Goal: Task Accomplishment & Management: Complete application form

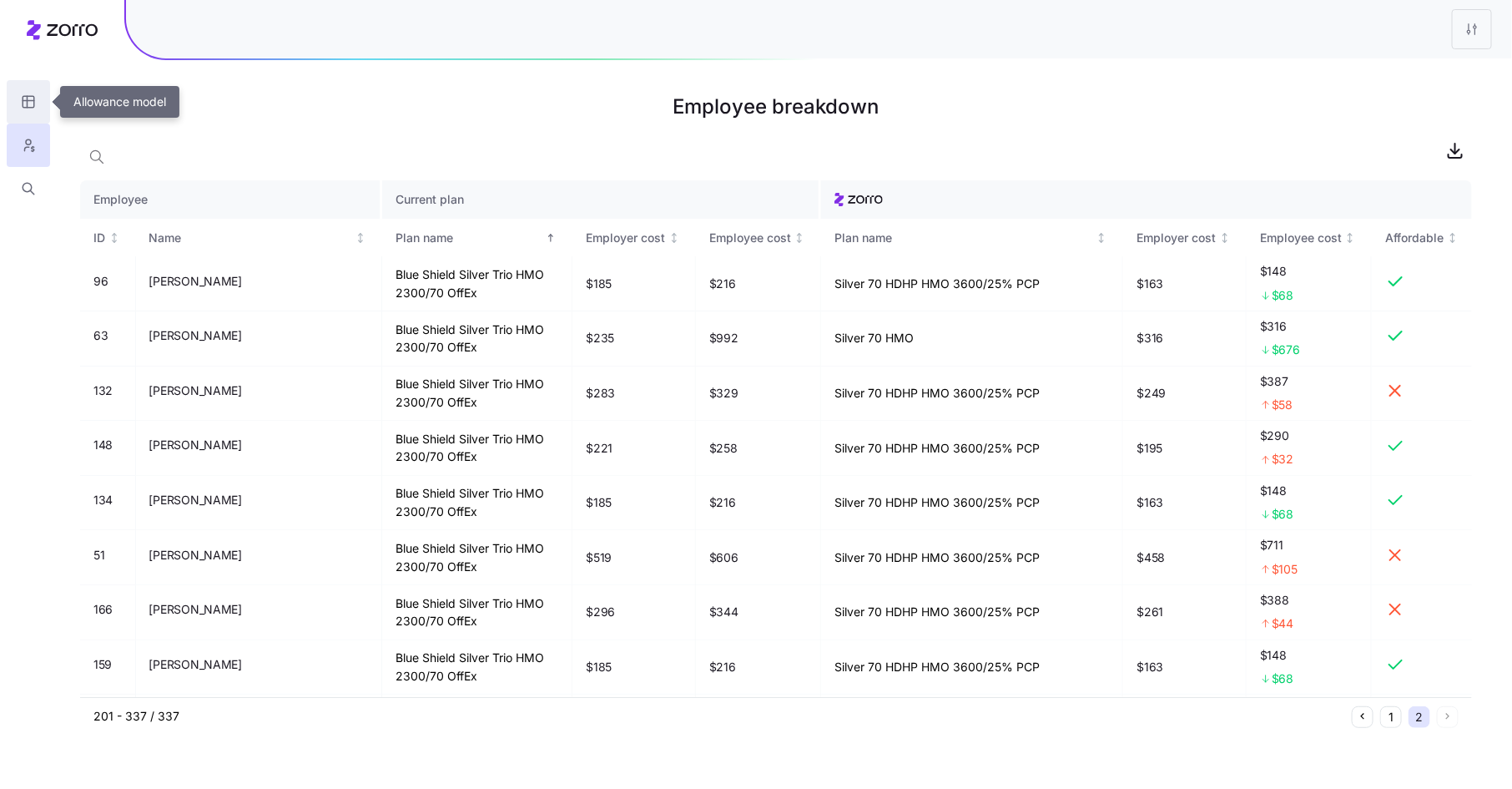
click at [42, 102] on button "button" at bounding box center [28, 102] width 43 height 44
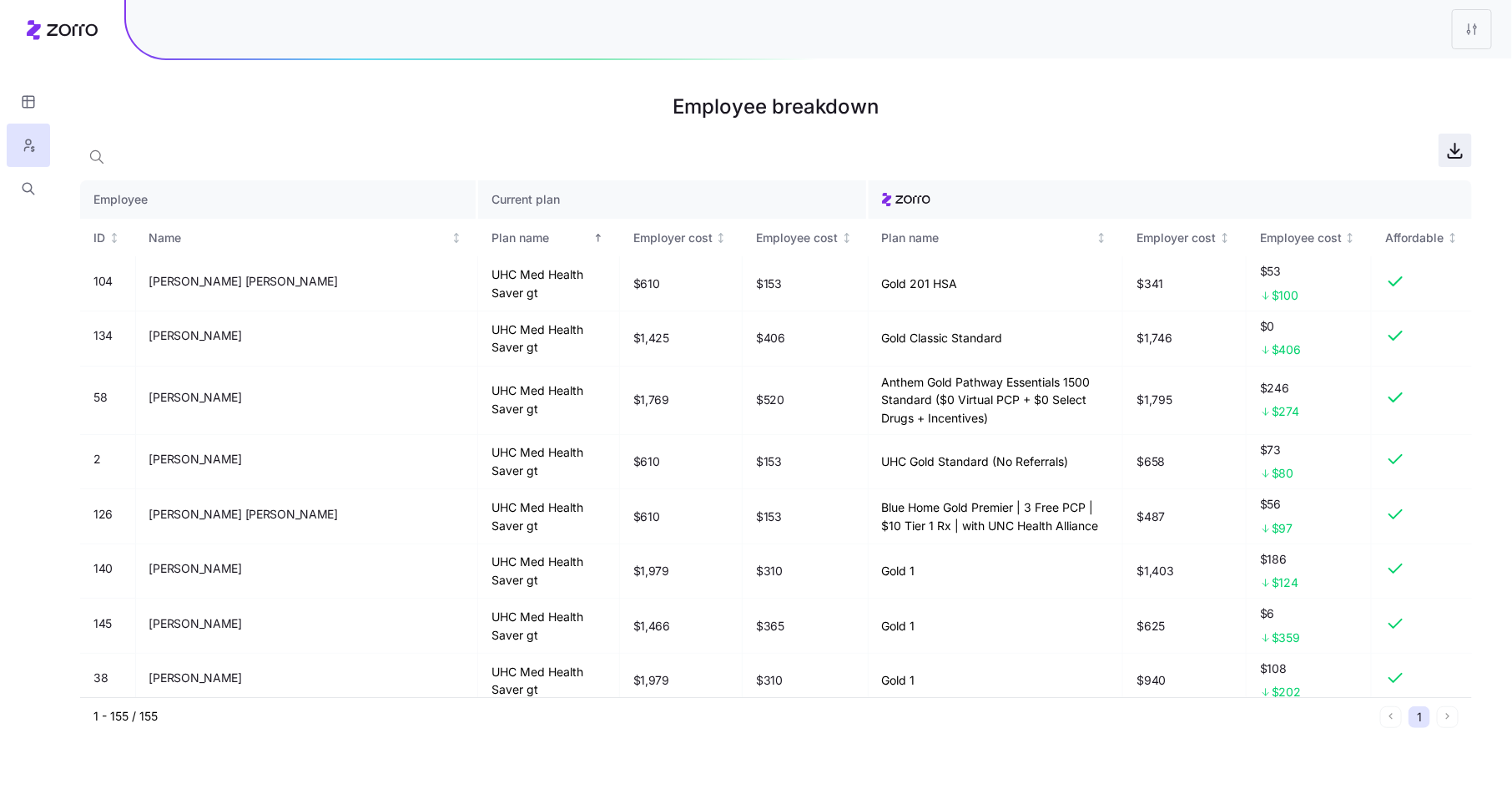
click at [1454, 148] on icon "button" at bounding box center [1455, 149] width 20 height 20
click at [1477, 33] on html "Employee breakdown Employee Current plan ID Name Plan name Employer cost Employ…" at bounding box center [756, 394] width 1512 height 789
click at [1451, 69] on div "Edit plan design" at bounding box center [1404, 73] width 166 height 26
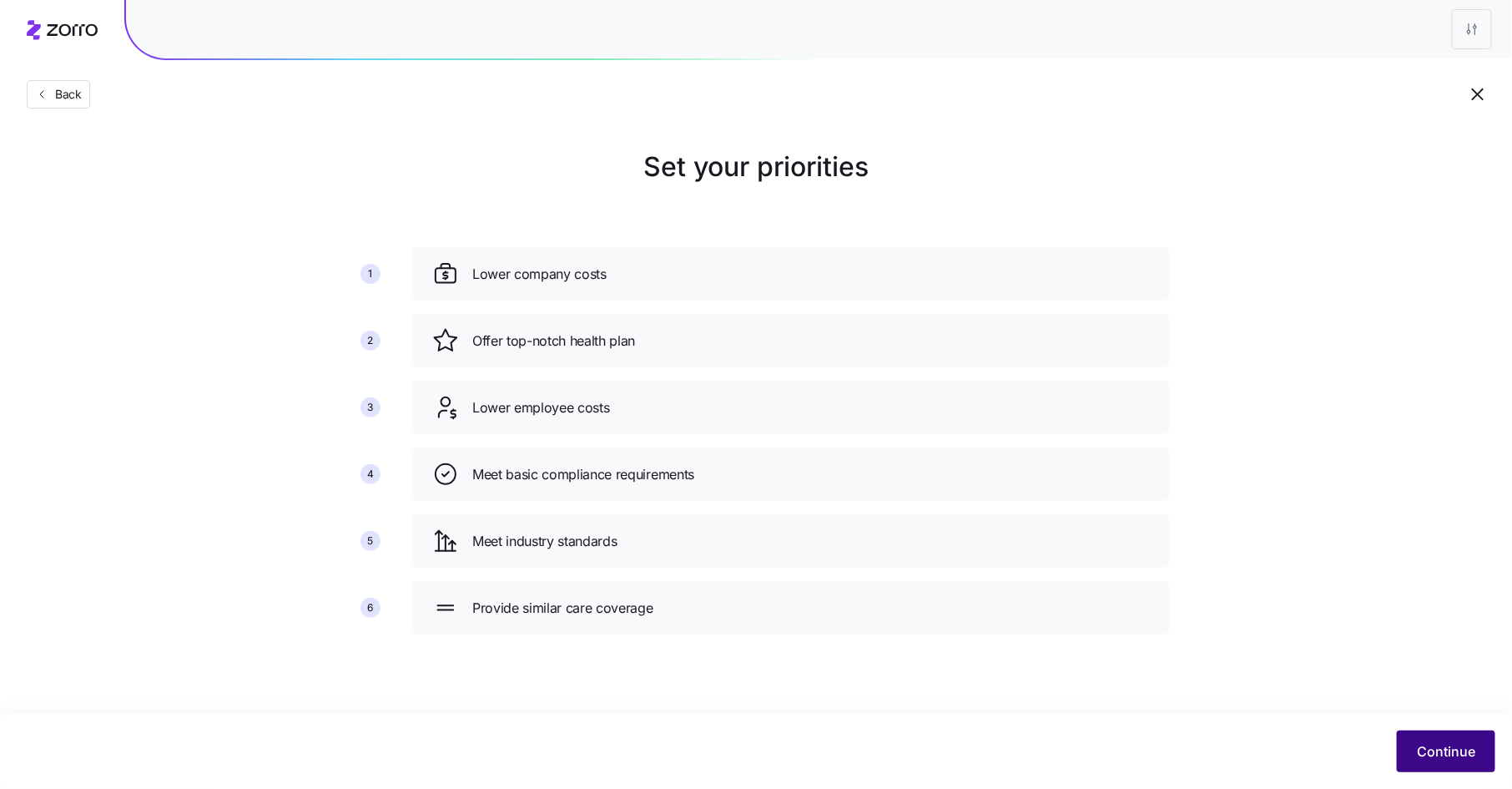
click at [1449, 753] on span "Continue" at bounding box center [1446, 751] width 59 height 20
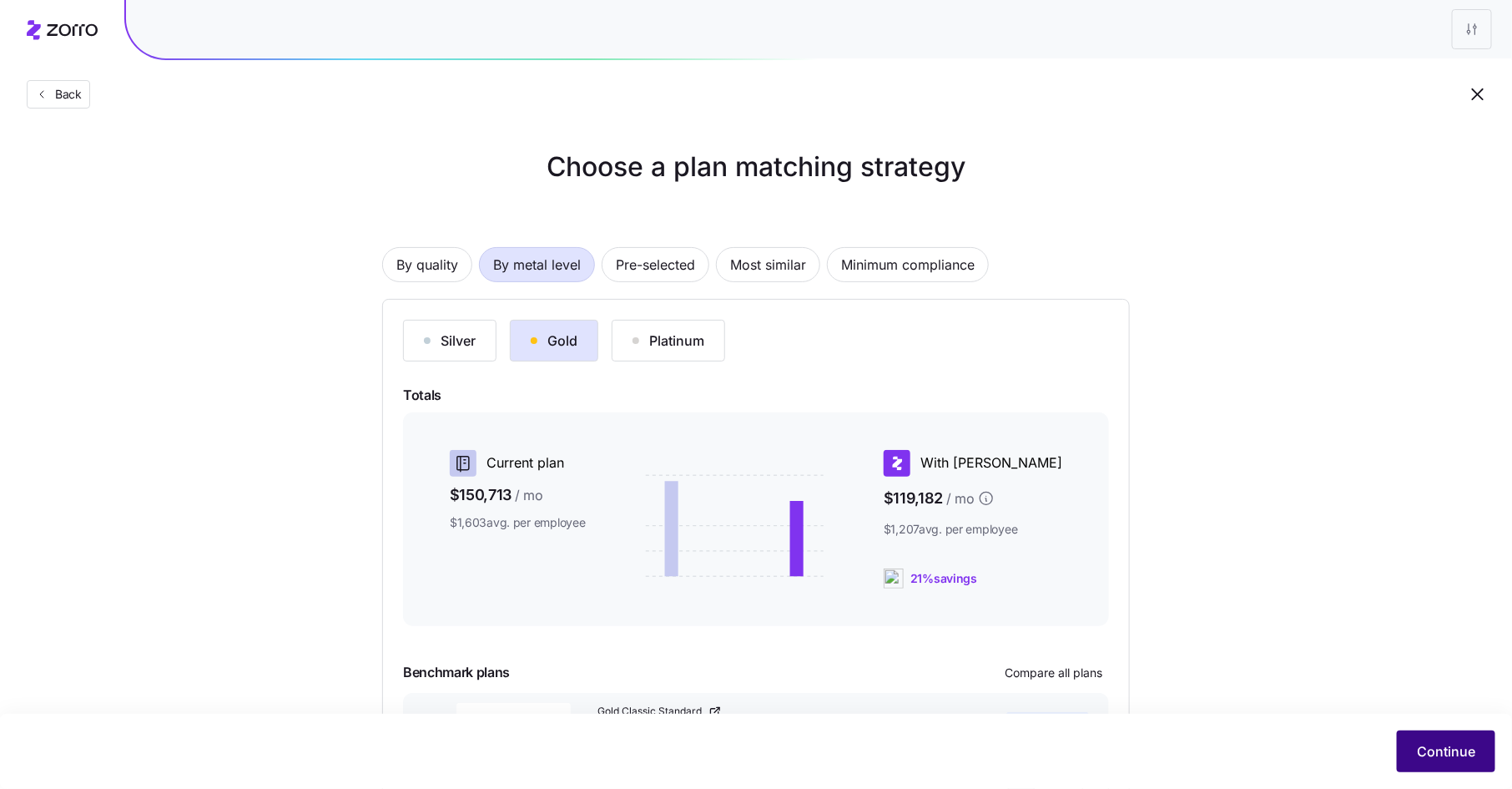
click at [1447, 748] on span "Continue" at bounding box center [1446, 751] width 59 height 20
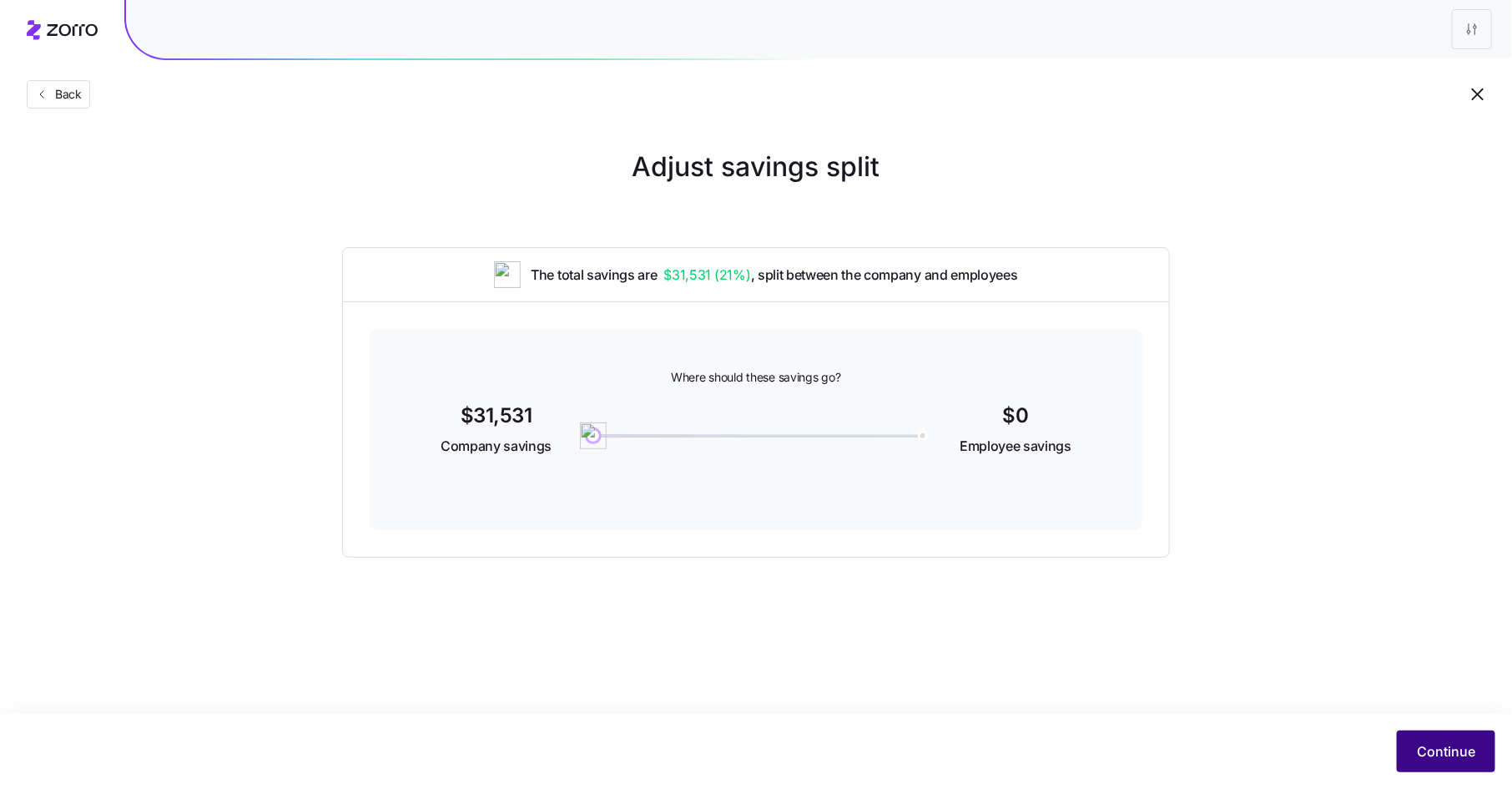
click at [1440, 744] on span "Continue" at bounding box center [1446, 751] width 59 height 20
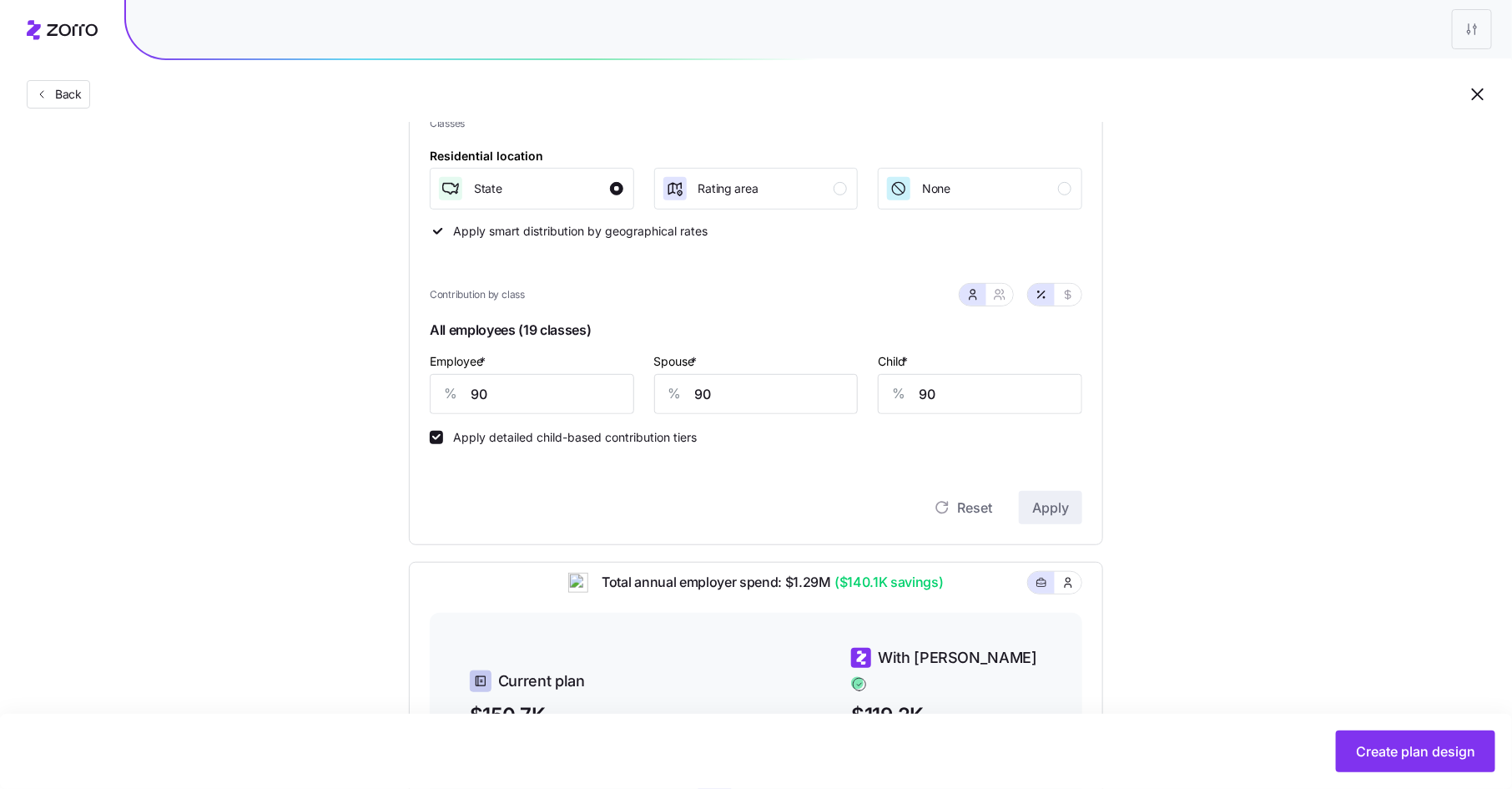
scroll to position [263, 0]
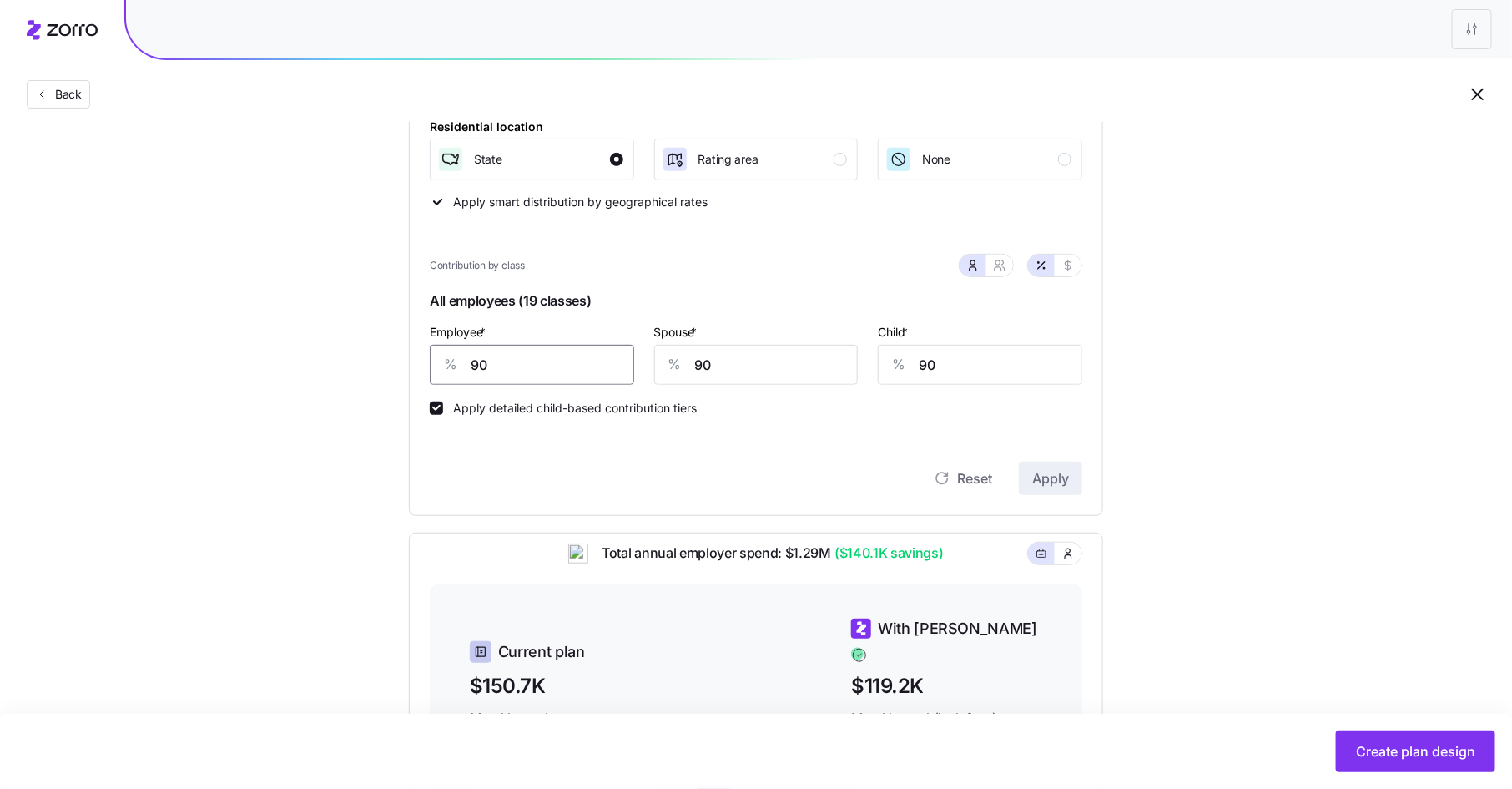
drag, startPoint x: 499, startPoint y: 365, endPoint x: 437, endPoint y: 365, distance: 62.0
click at [437, 365] on div "% 90" at bounding box center [532, 364] width 205 height 40
type input "85"
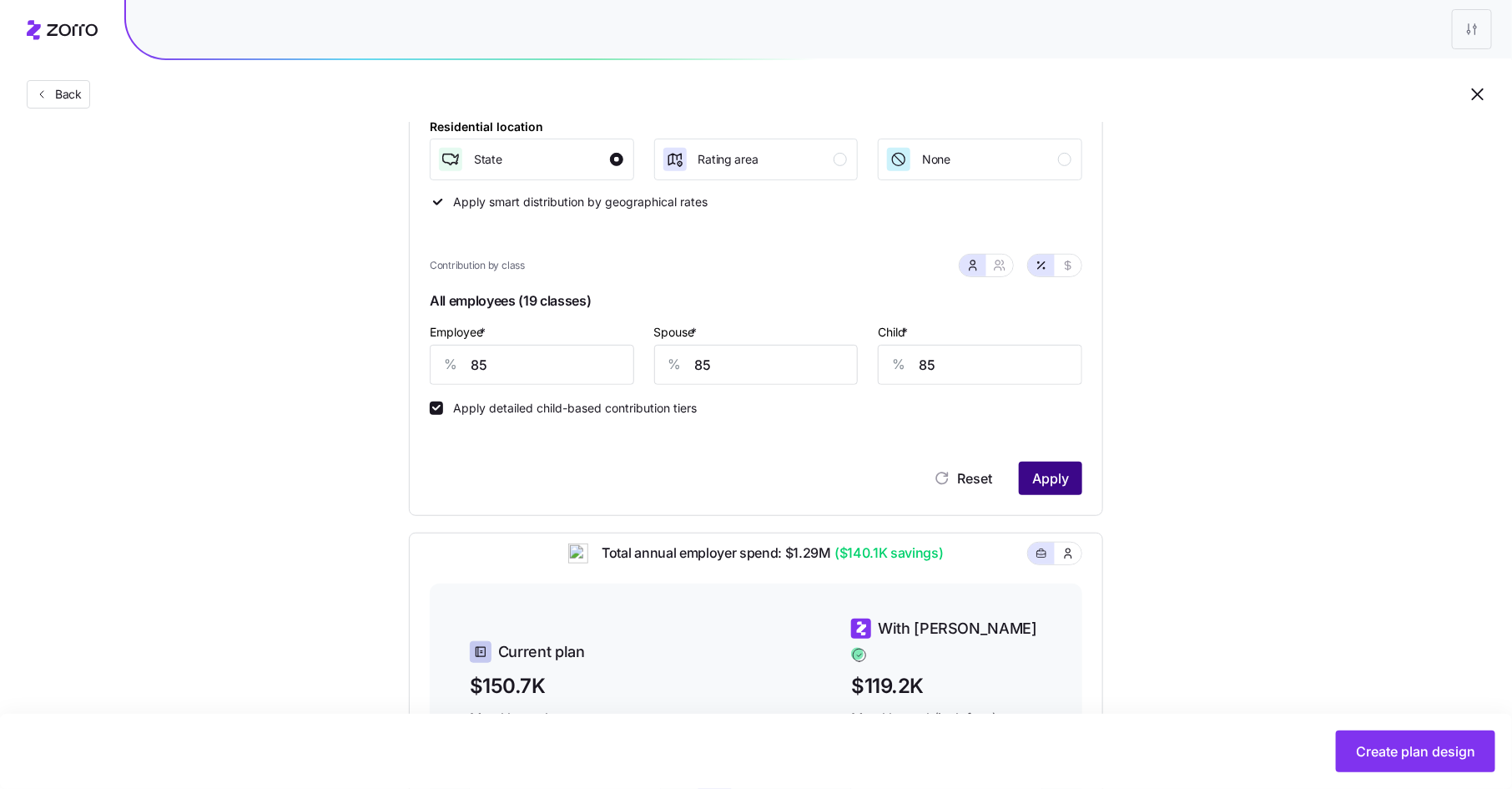
click at [1045, 473] on span "Apply" at bounding box center [1051, 478] width 37 height 20
click at [1383, 743] on span "Create plan design" at bounding box center [1416, 751] width 119 height 20
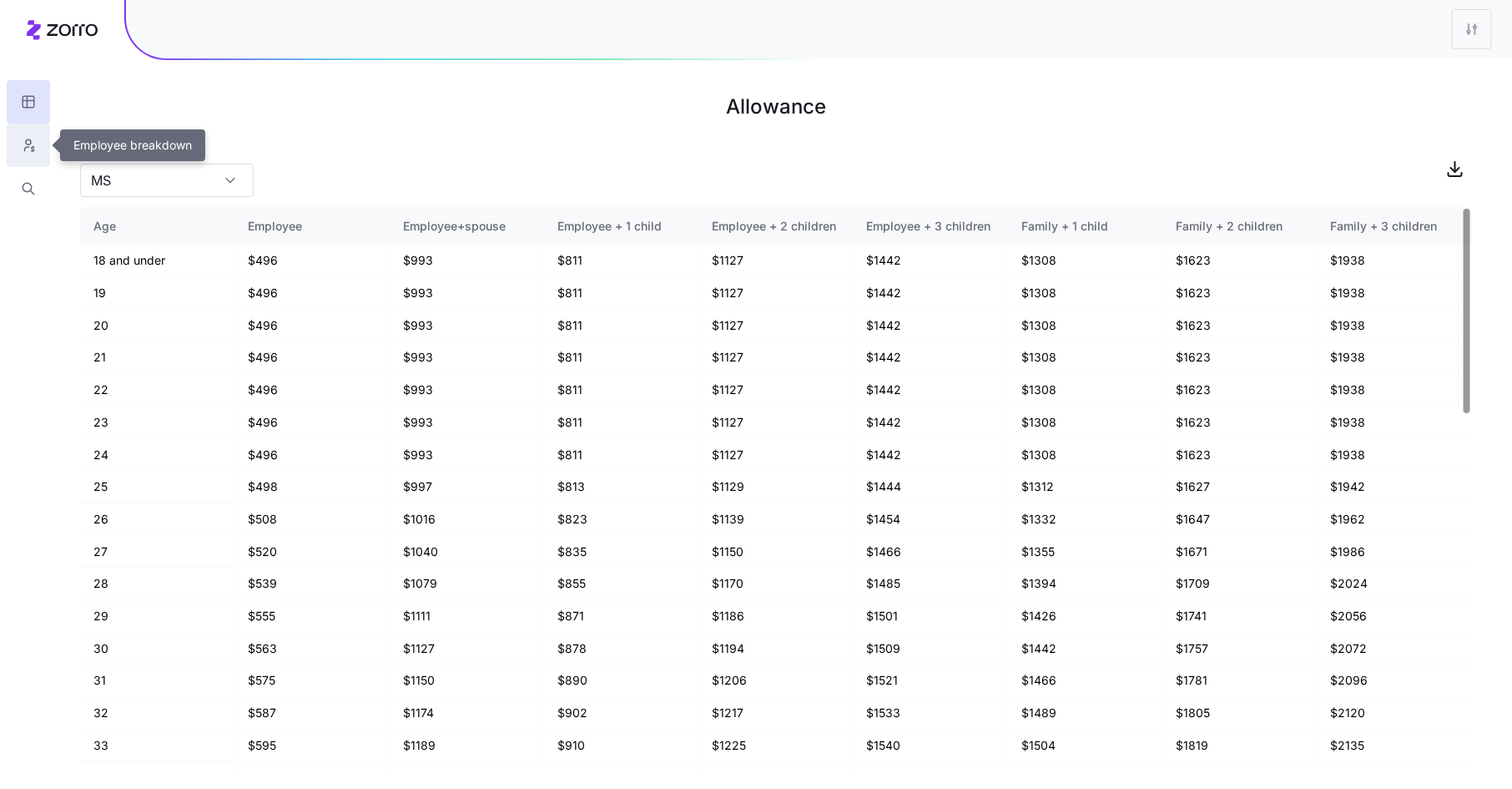
click at [28, 142] on icon "button" at bounding box center [28, 146] width 15 height 17
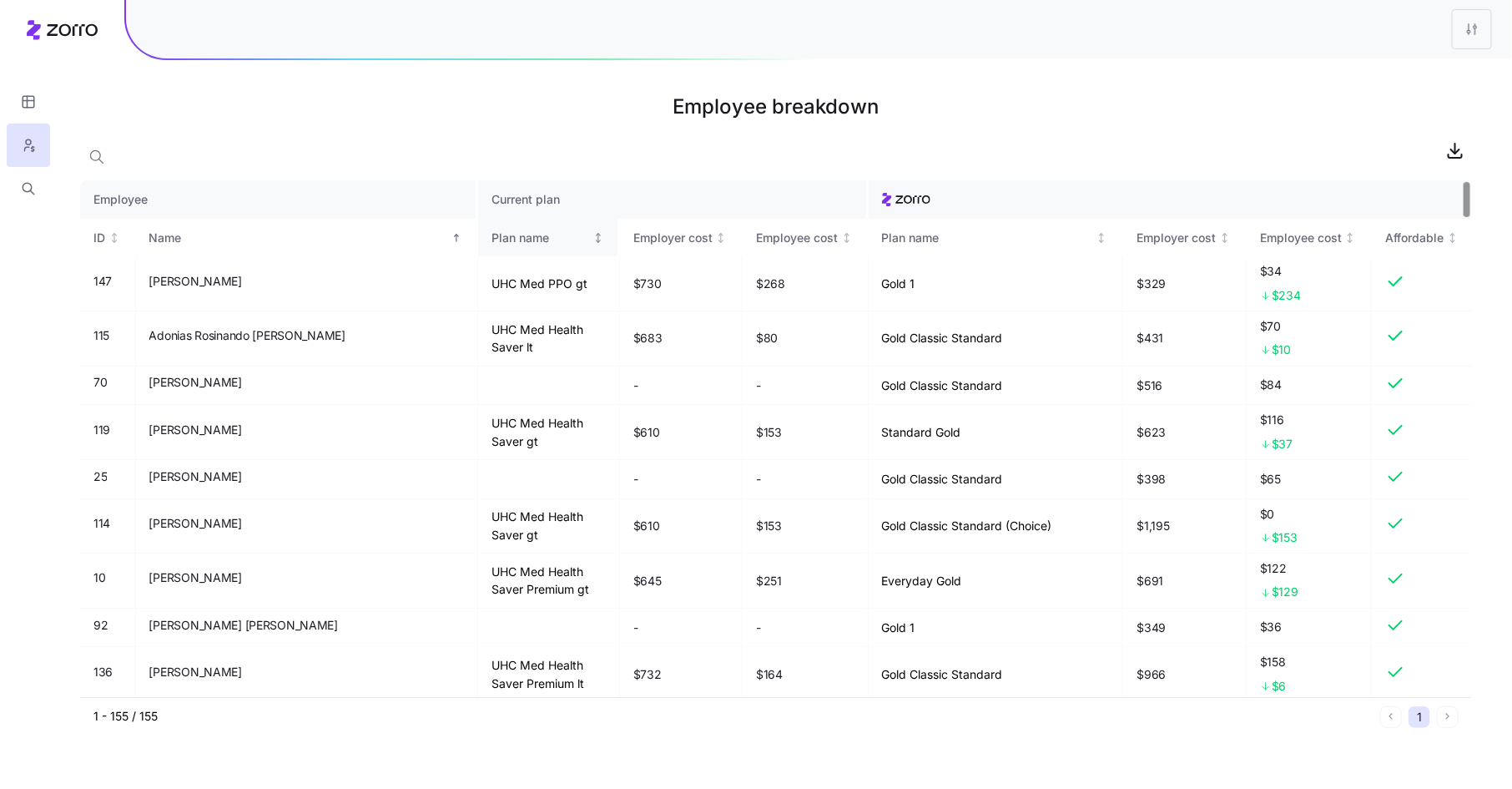
click at [491, 244] on div "Plan name" at bounding box center [540, 238] width 98 height 19
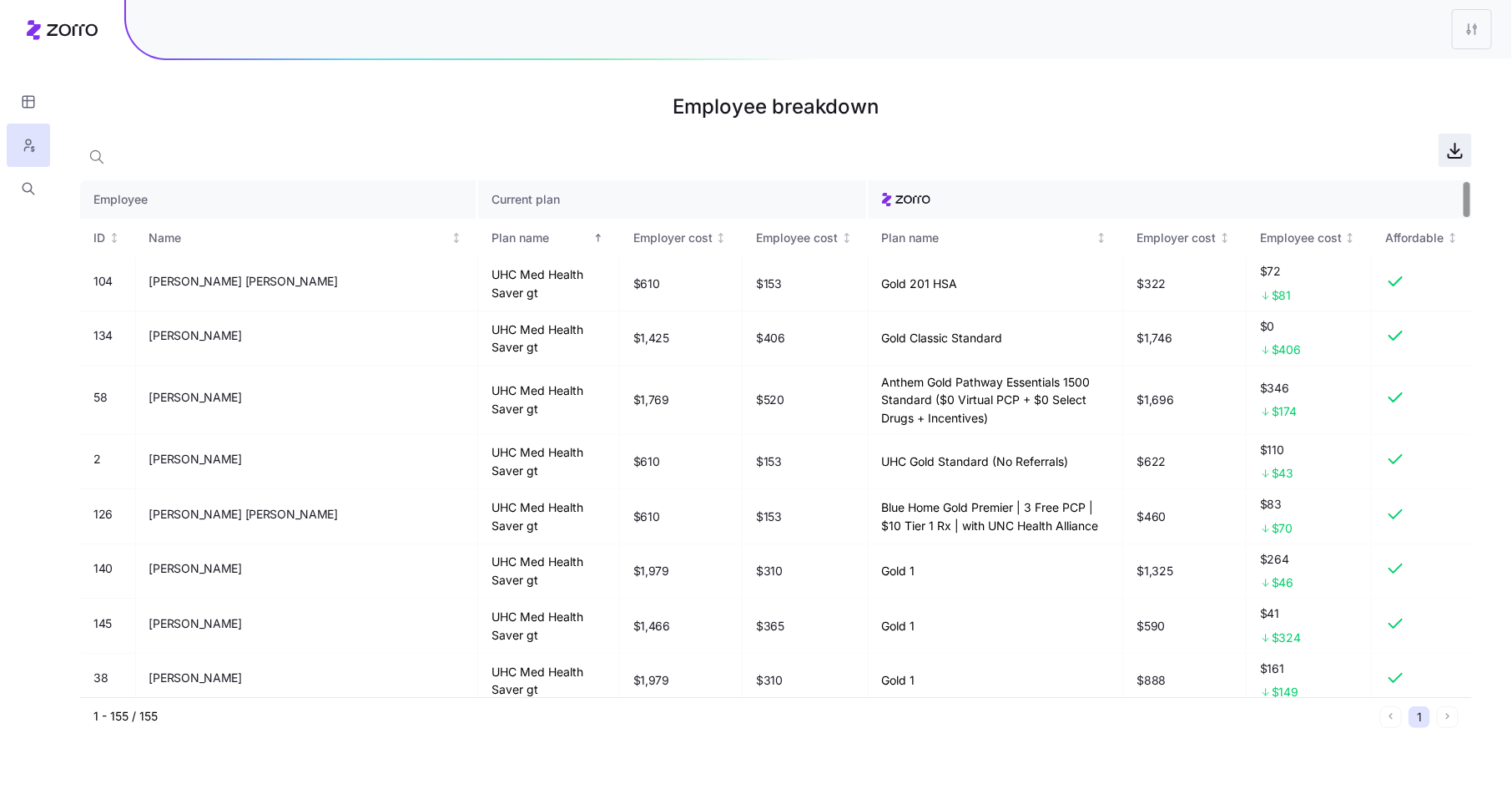
click at [1456, 156] on icon "button" at bounding box center [1455, 149] width 20 height 20
click at [1466, 38] on html "Employee breakdown Employee Current plan ID Name Plan name Employer cost Employ…" at bounding box center [756, 394] width 1512 height 789
click at [1448, 79] on div "Edit plan design" at bounding box center [1404, 73] width 166 height 26
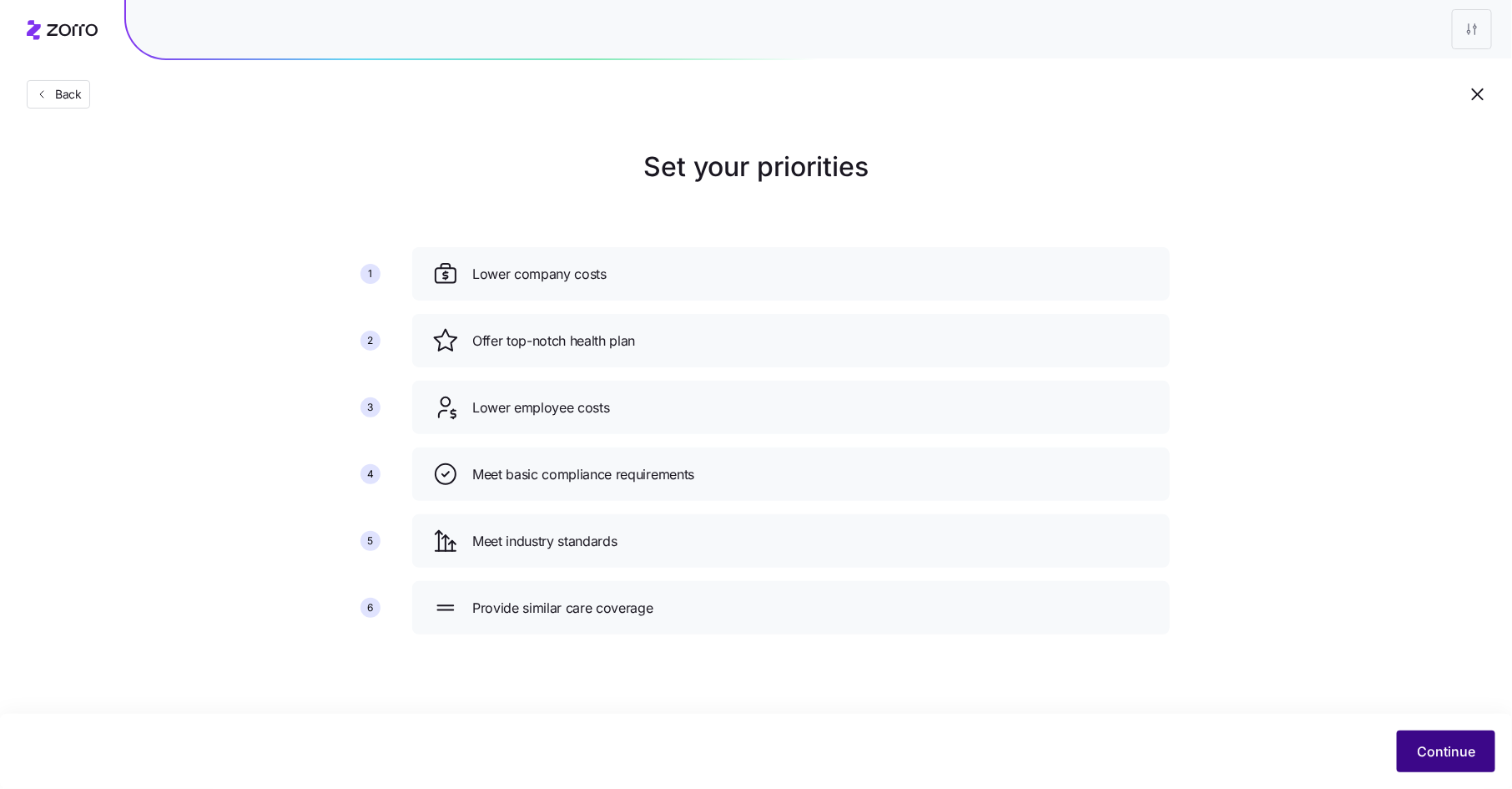
click at [1428, 743] on span "Continue" at bounding box center [1446, 751] width 59 height 20
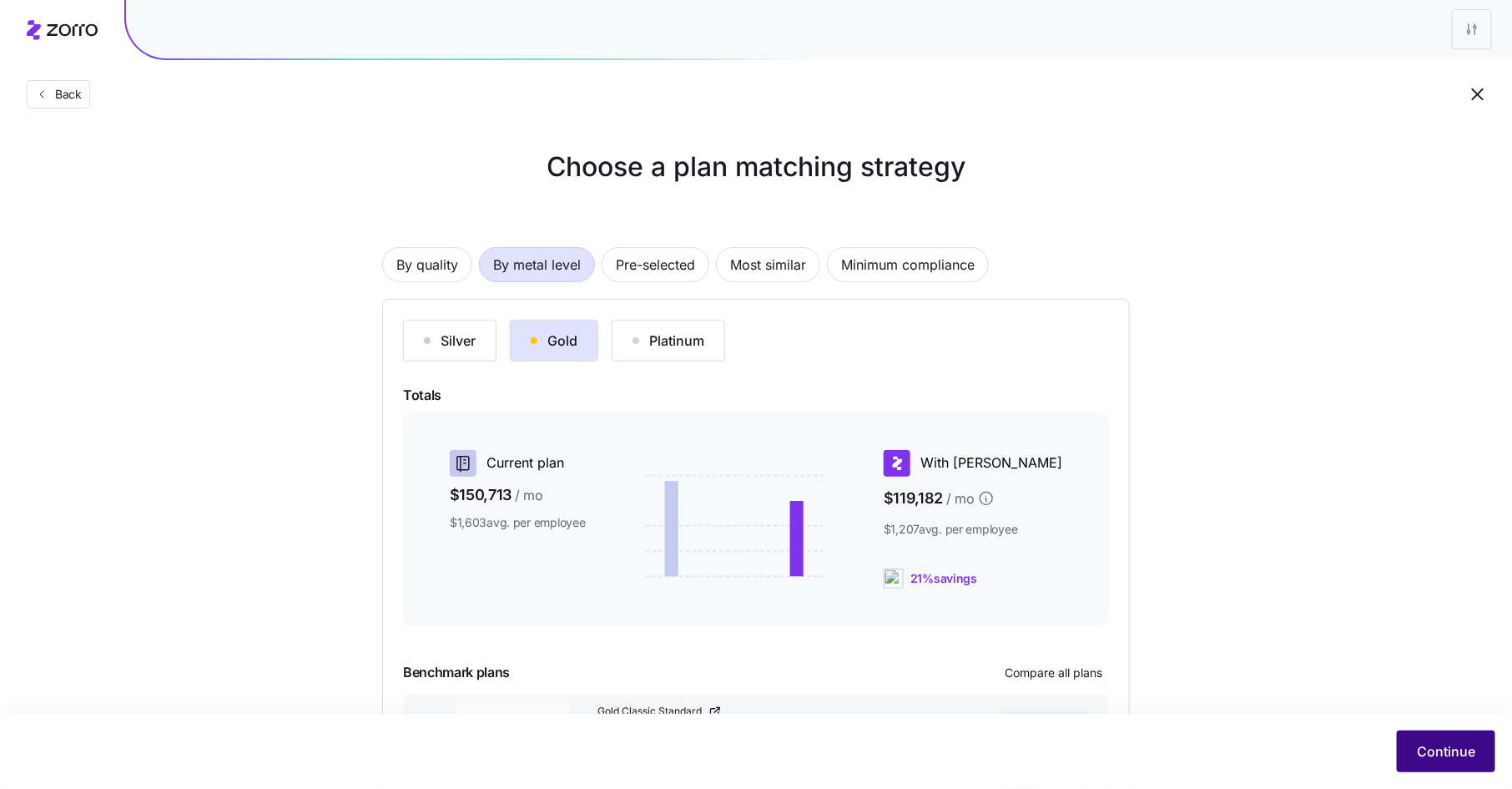
click at [1429, 745] on span "Continue" at bounding box center [1446, 751] width 59 height 20
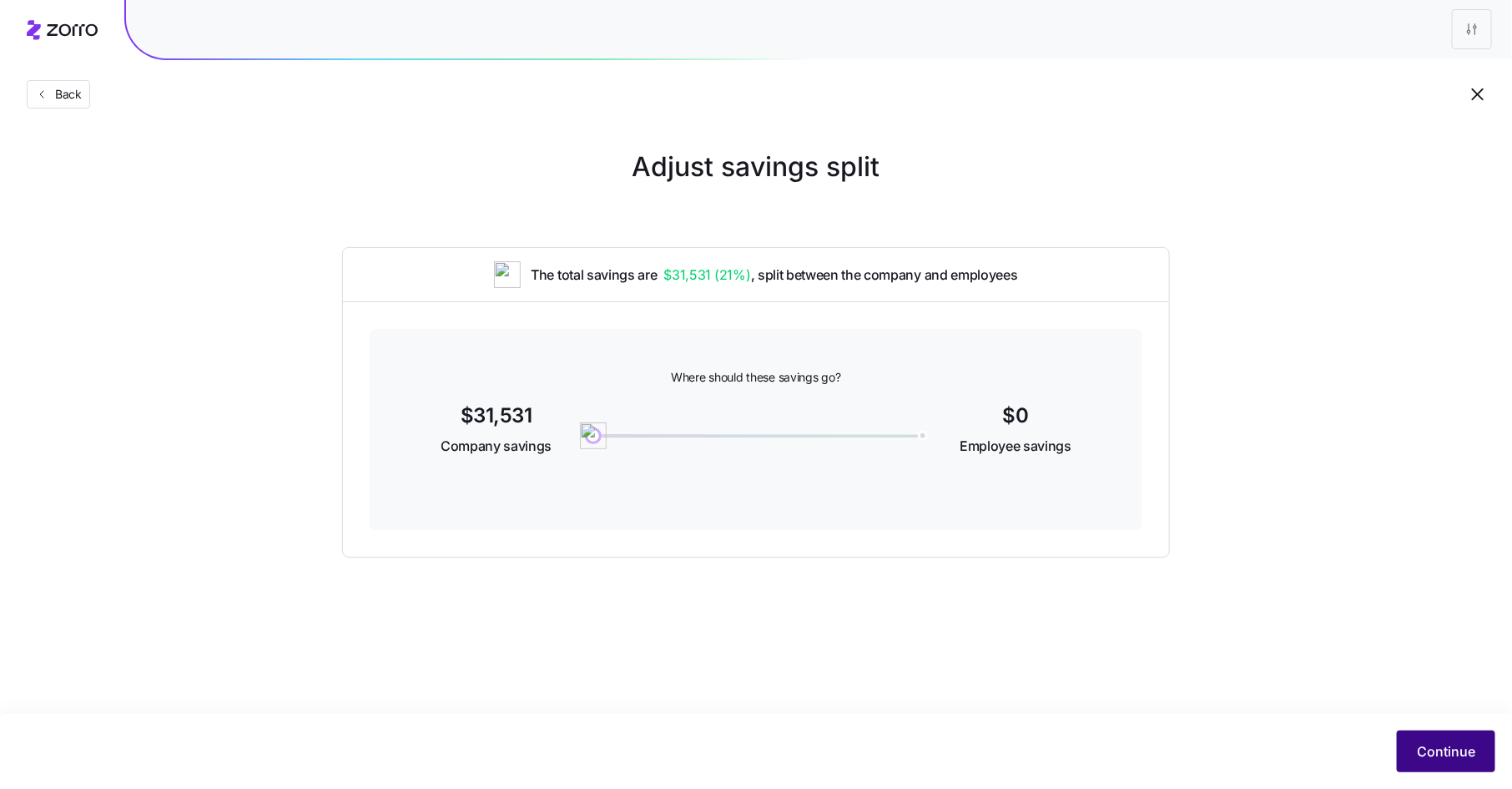
click at [1429, 747] on span "Continue" at bounding box center [1446, 751] width 59 height 20
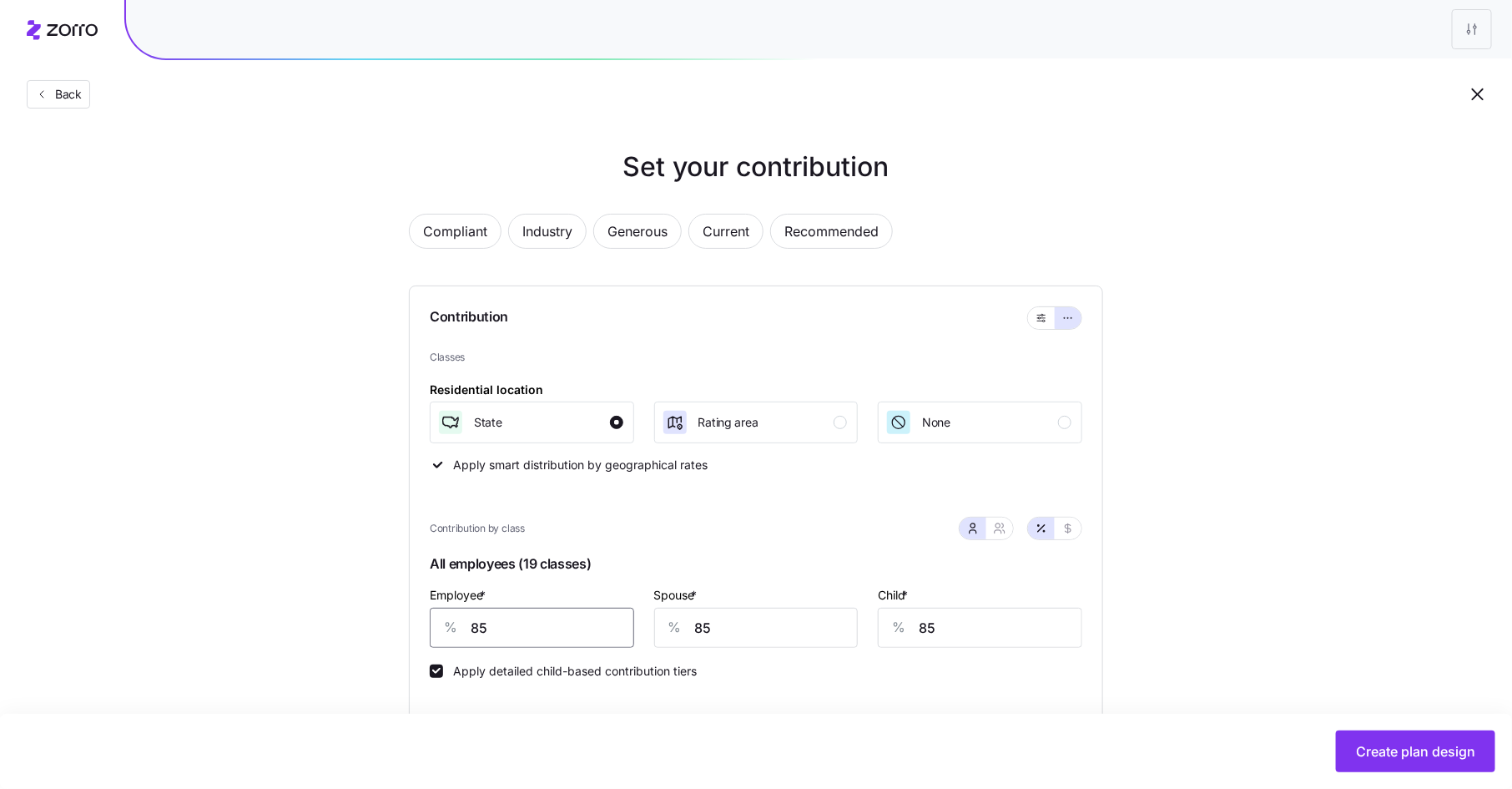
click at [501, 620] on input "85" at bounding box center [532, 627] width 205 height 40
type input "80"
click at [1415, 743] on span "Create plan design" at bounding box center [1416, 751] width 119 height 20
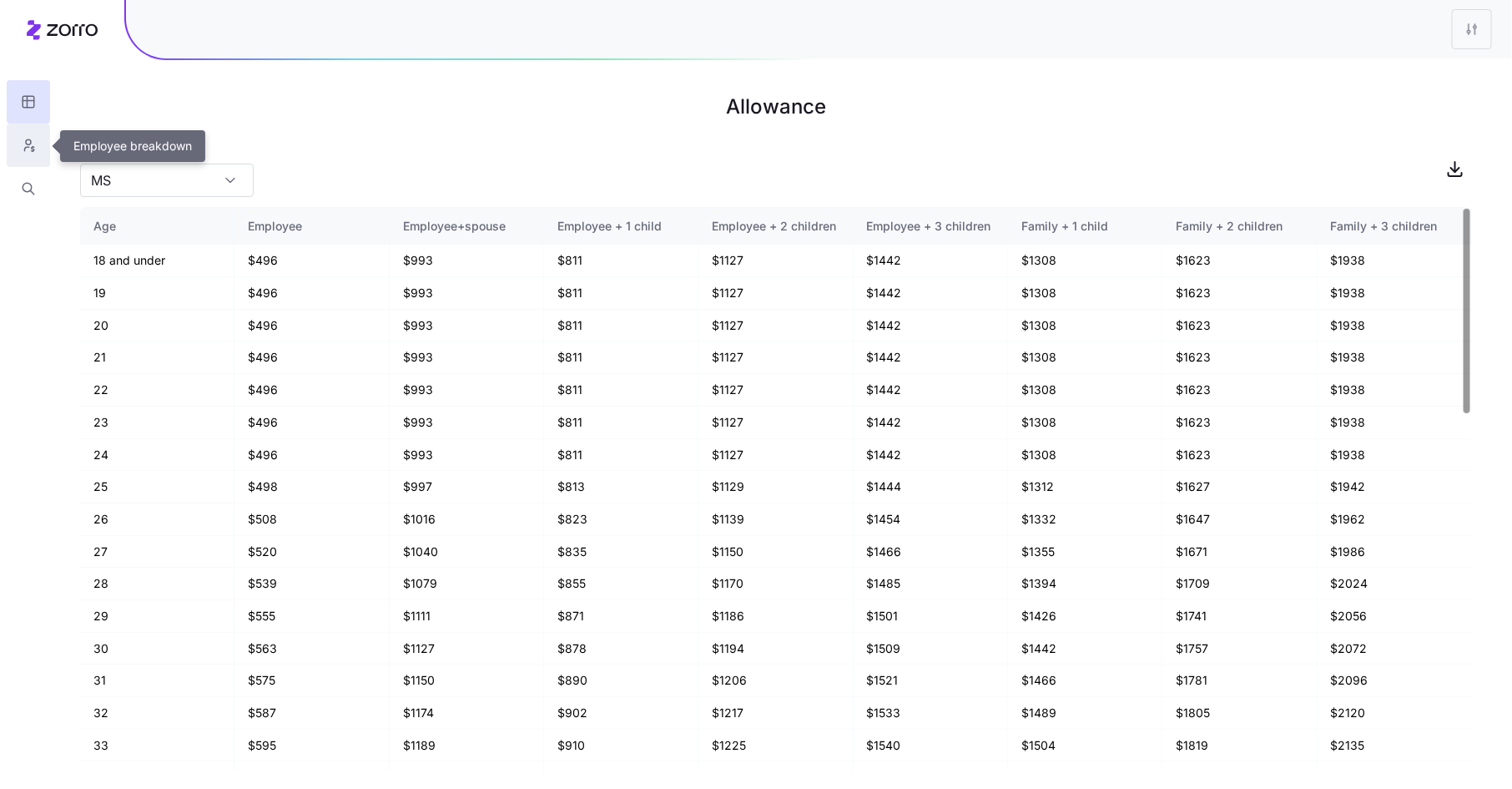
click at [29, 142] on icon "button" at bounding box center [28, 146] width 15 height 17
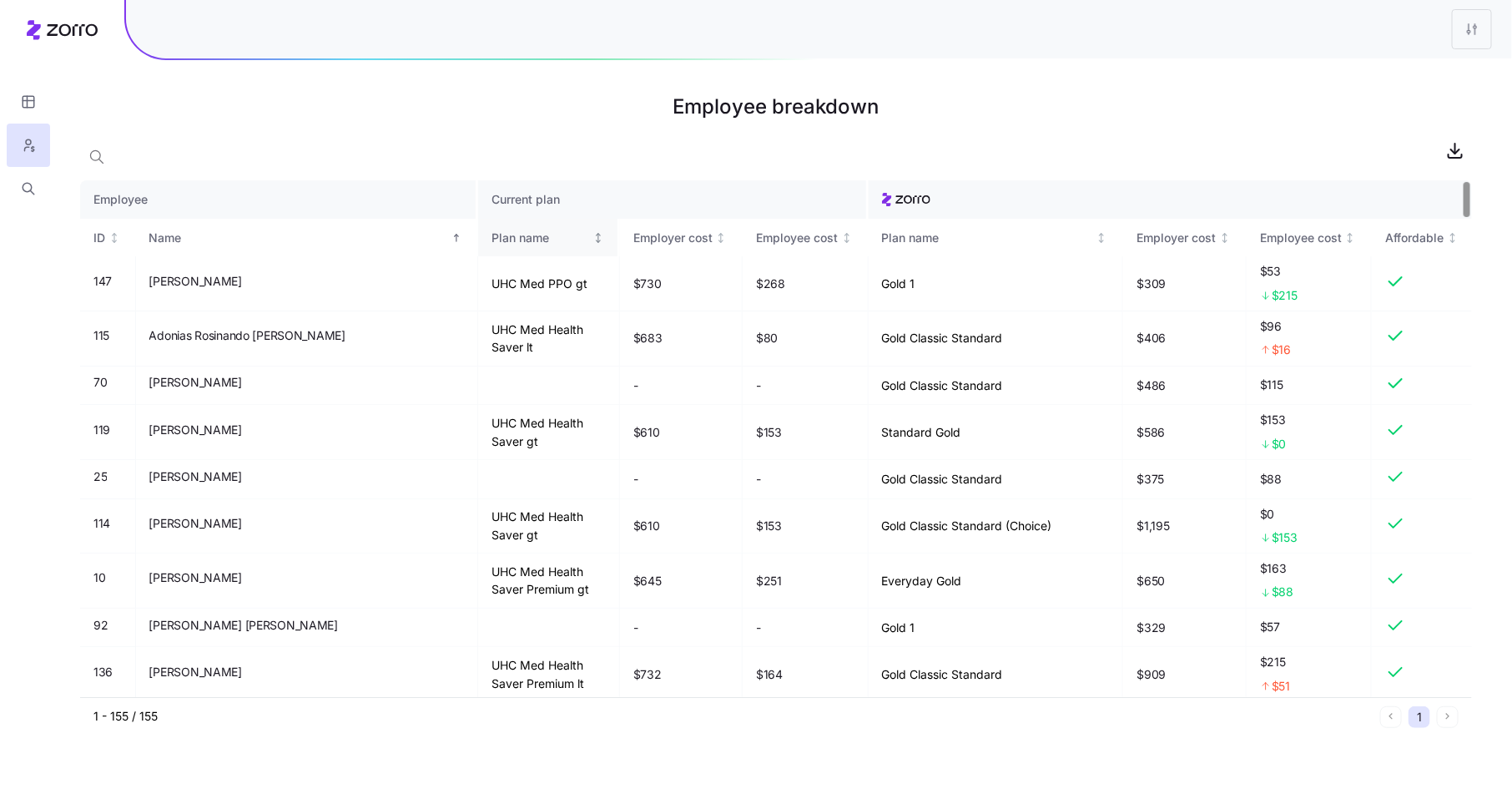
click at [491, 242] on div "Plan name" at bounding box center [540, 238] width 98 height 19
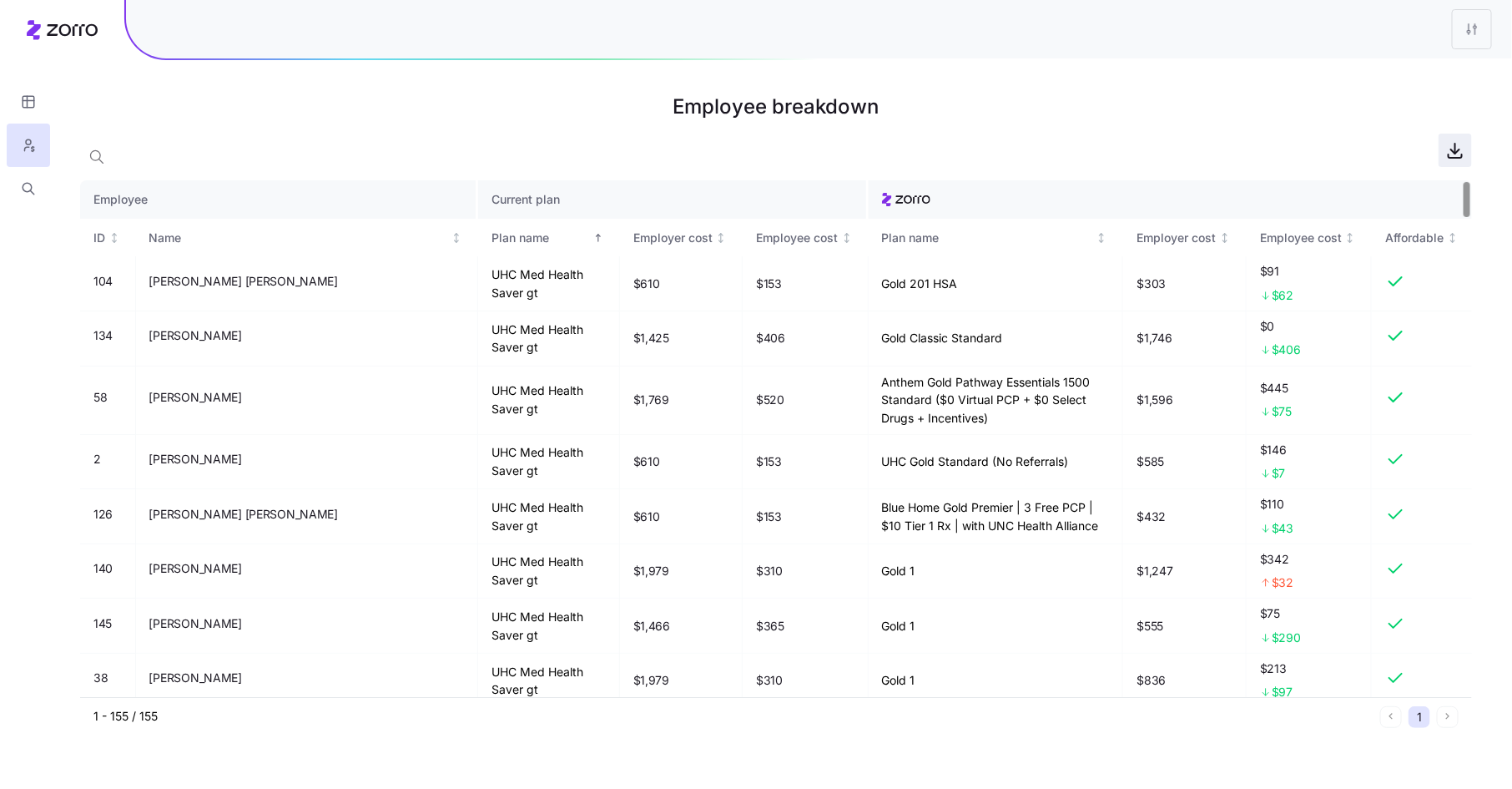
click at [1453, 150] on icon "button" at bounding box center [1456, 151] width 9 height 4
